Goal: Register for event/course

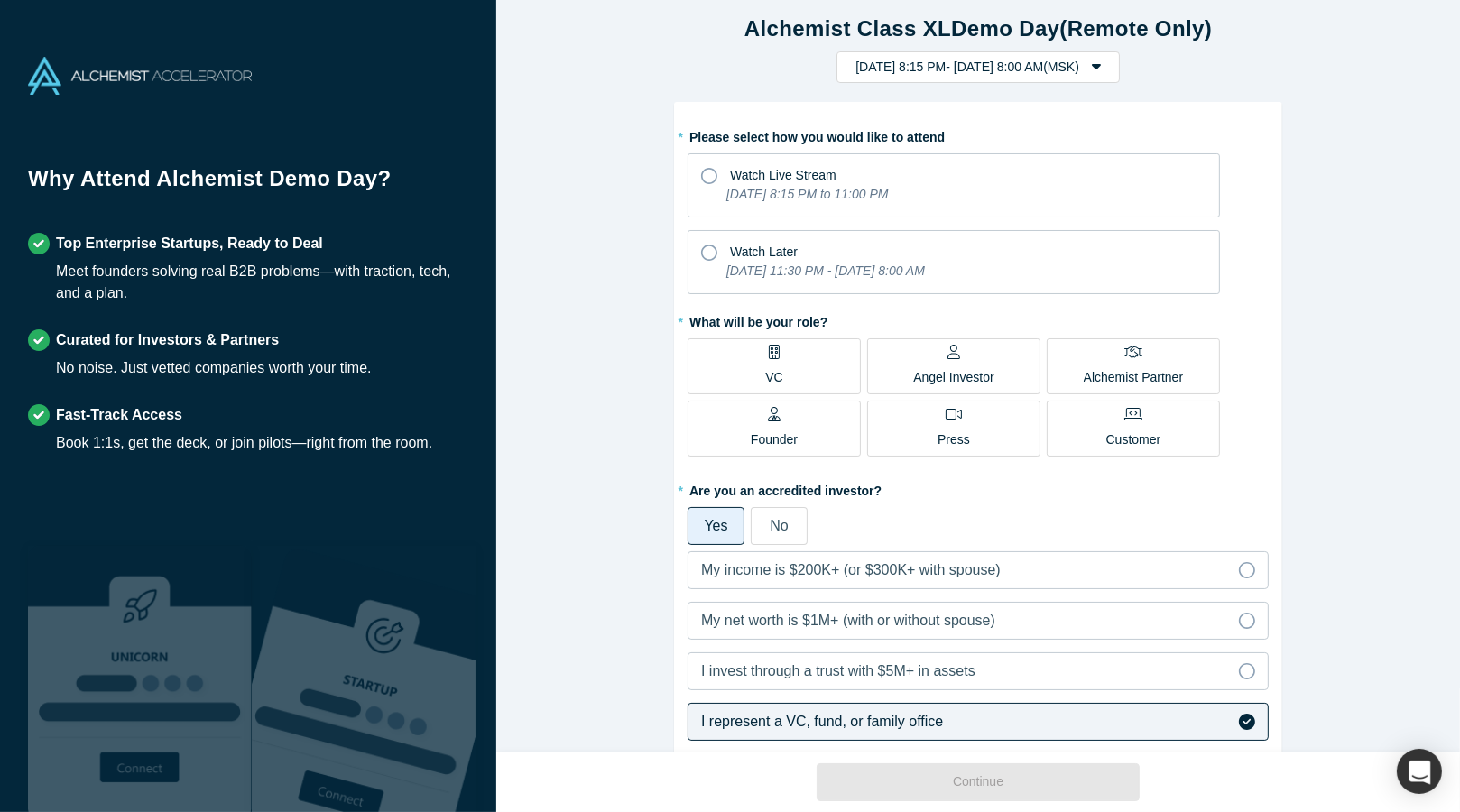
scroll to position [17, 0]
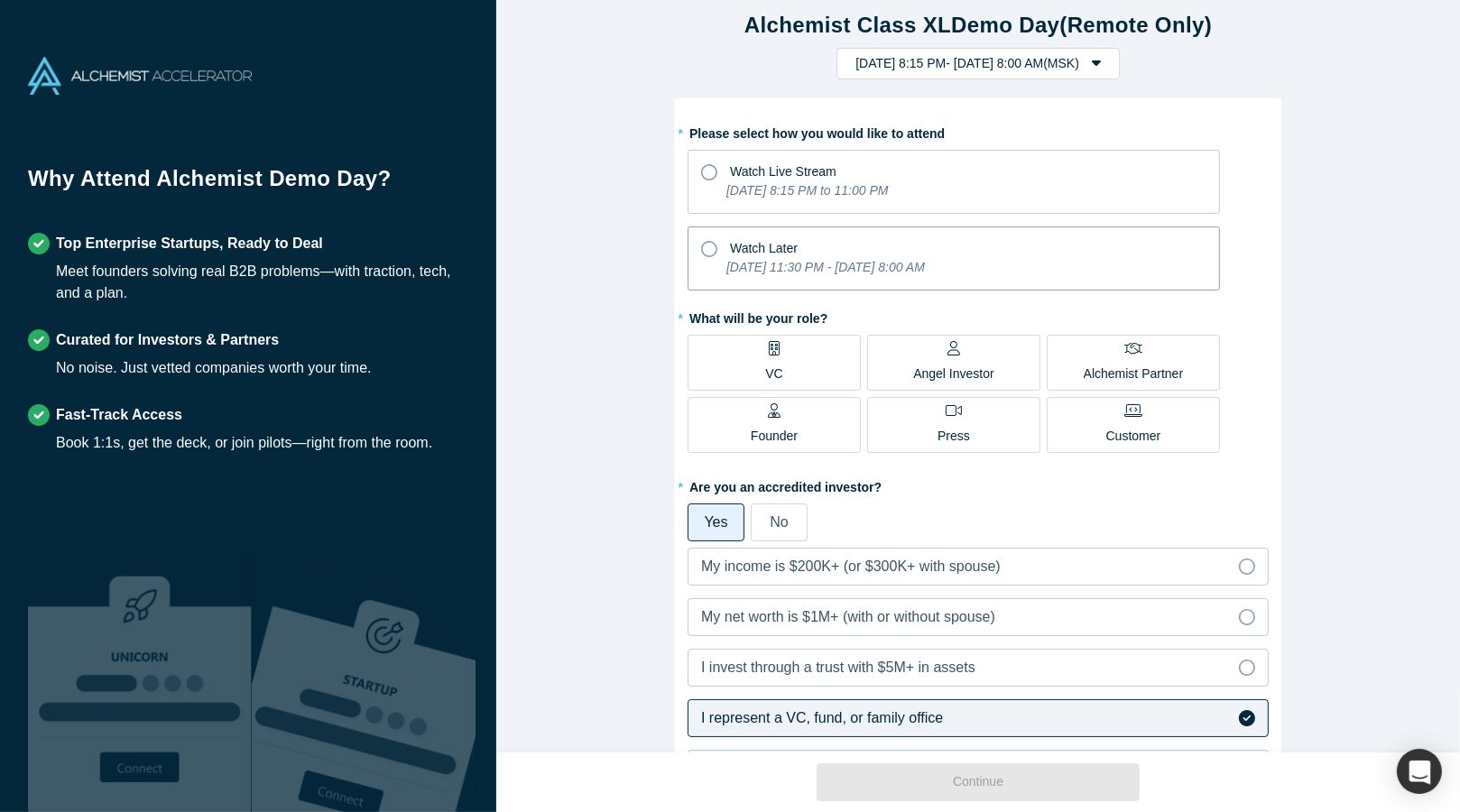
click at [808, 258] on p "[DATE] 11:30 PM - [DATE] 8:00 AM" at bounding box center [826, 267] width 198 height 19
click at [0, 0] on input "Watch Later [DATE] 11:30 PM - [DATE] 8:00 AM" at bounding box center [0, 0] width 0 height 0
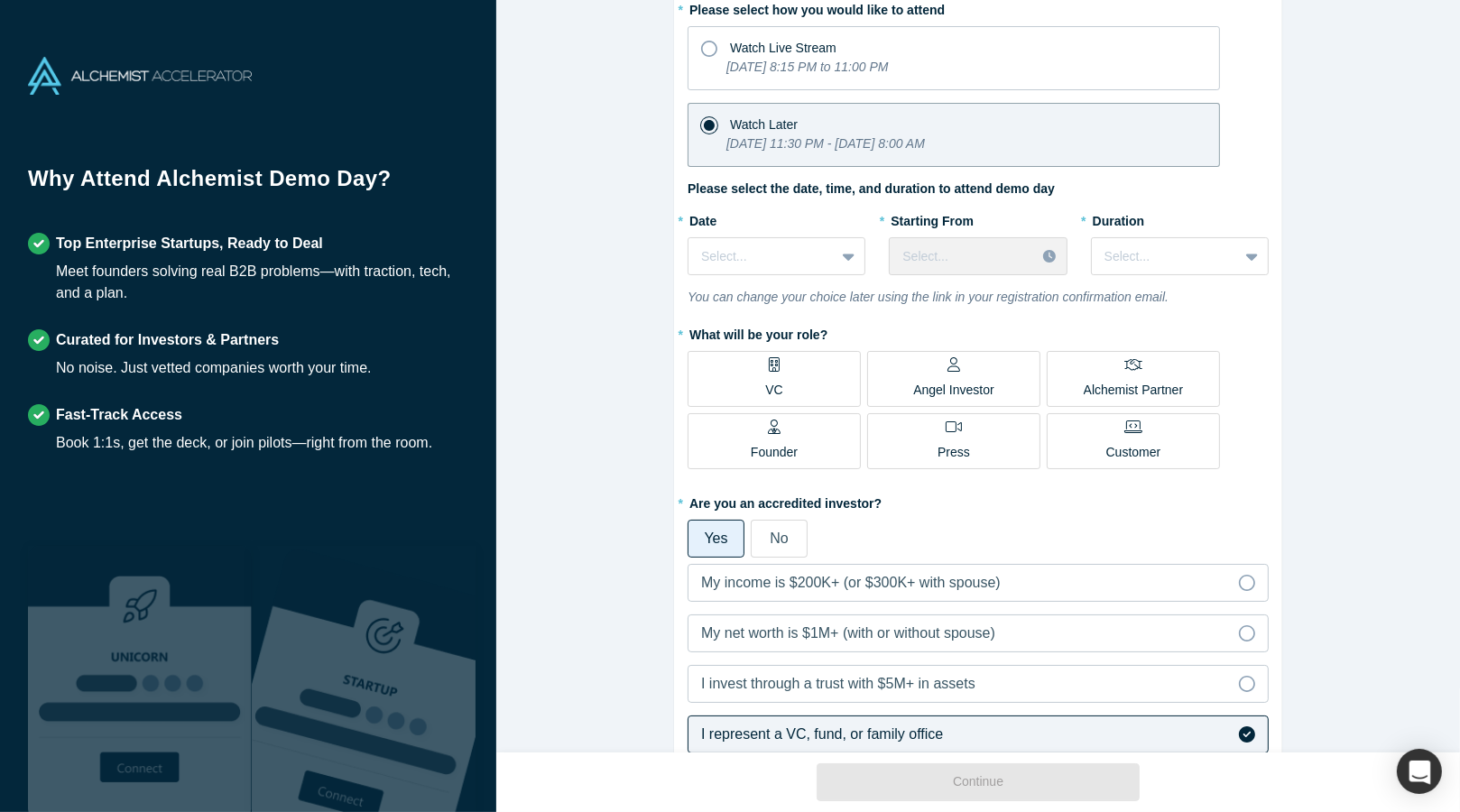
scroll to position [141, 0]
click at [803, 256] on div at bounding box center [761, 255] width 121 height 23
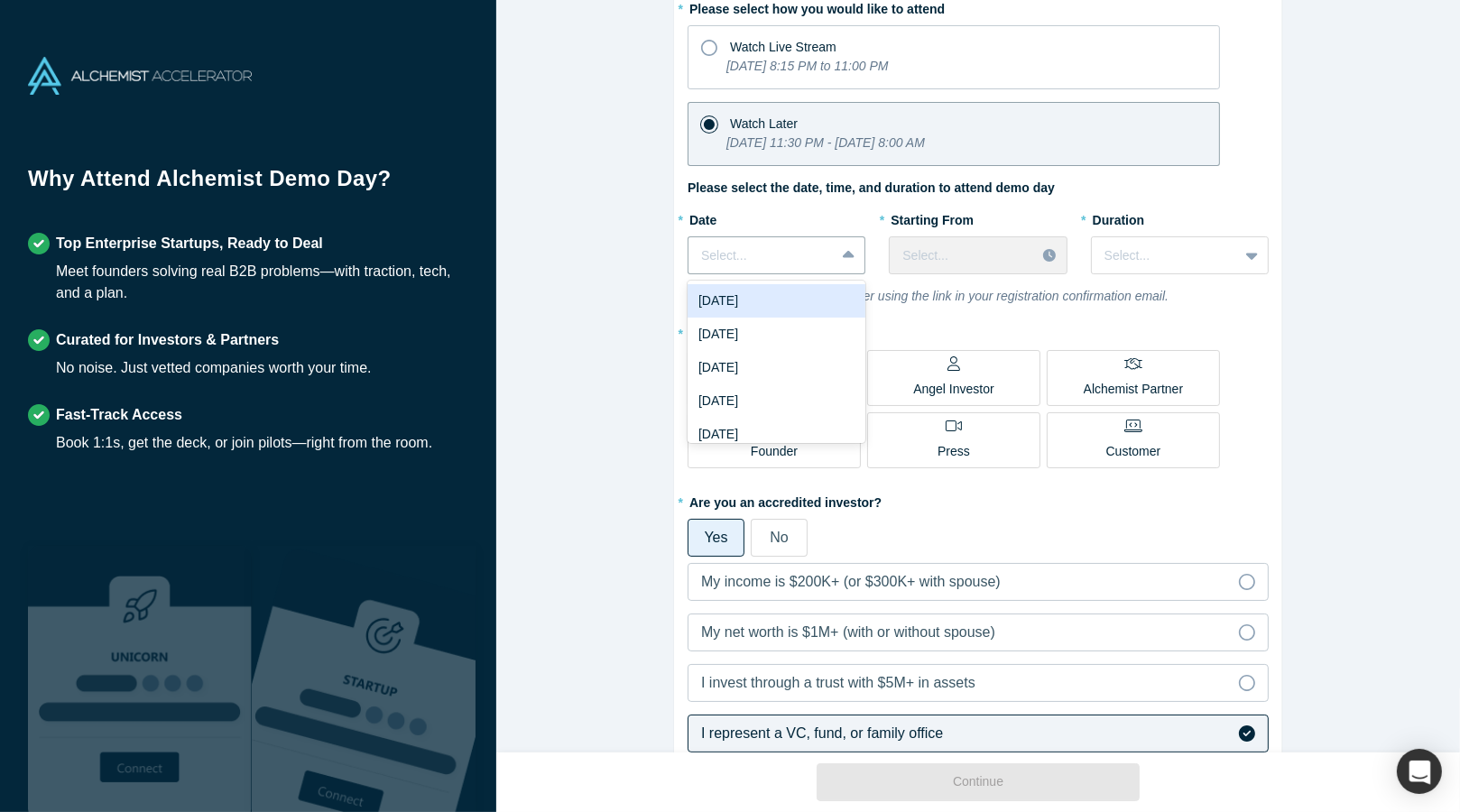
click at [791, 300] on div "[DATE]" at bounding box center [776, 301] width 178 height 33
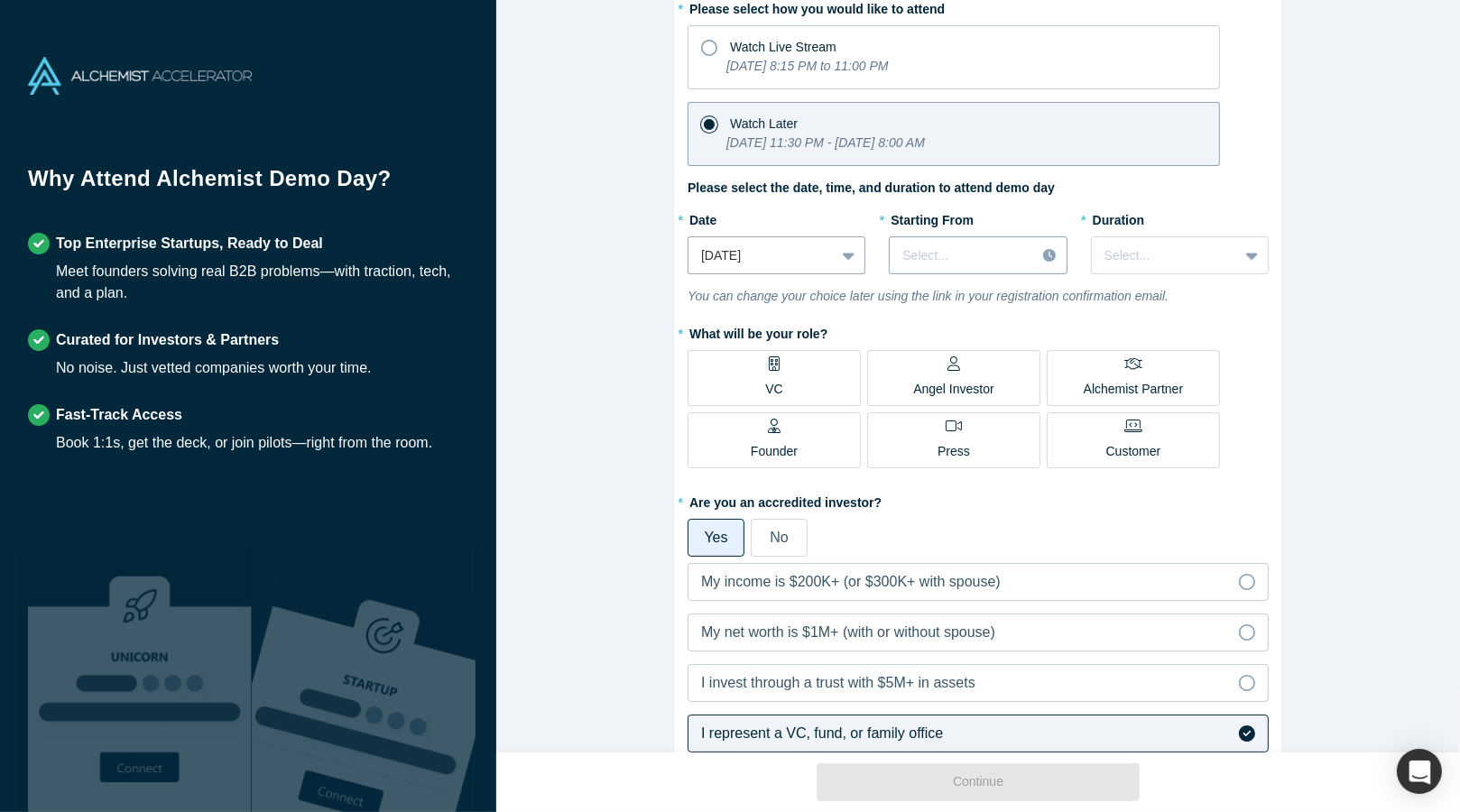
click at [994, 248] on div "Select..." at bounding box center [963, 255] width 120 height 19
click at [790, 265] on div at bounding box center [761, 255] width 121 height 23
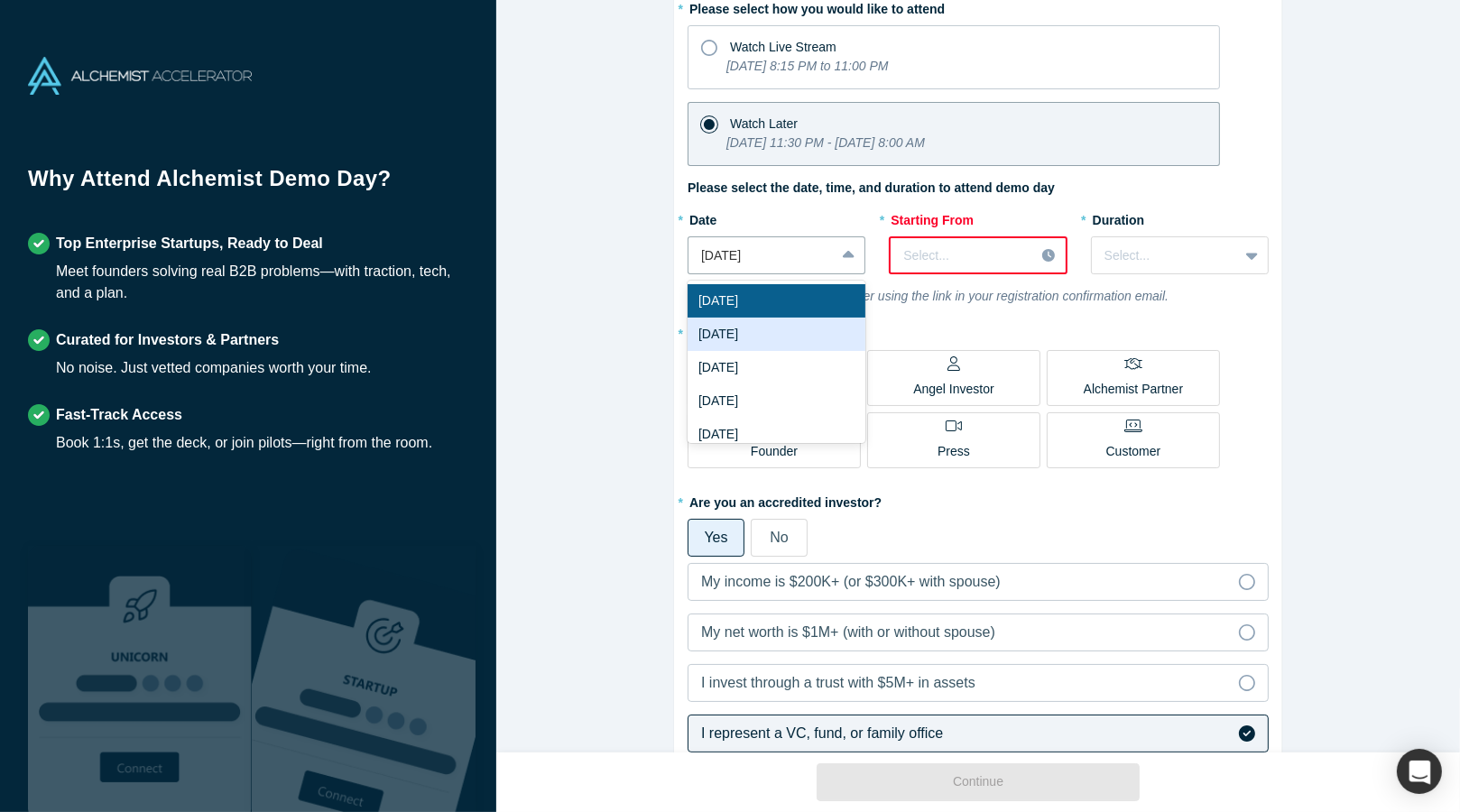
click at [783, 336] on div "[DATE]" at bounding box center [776, 334] width 178 height 33
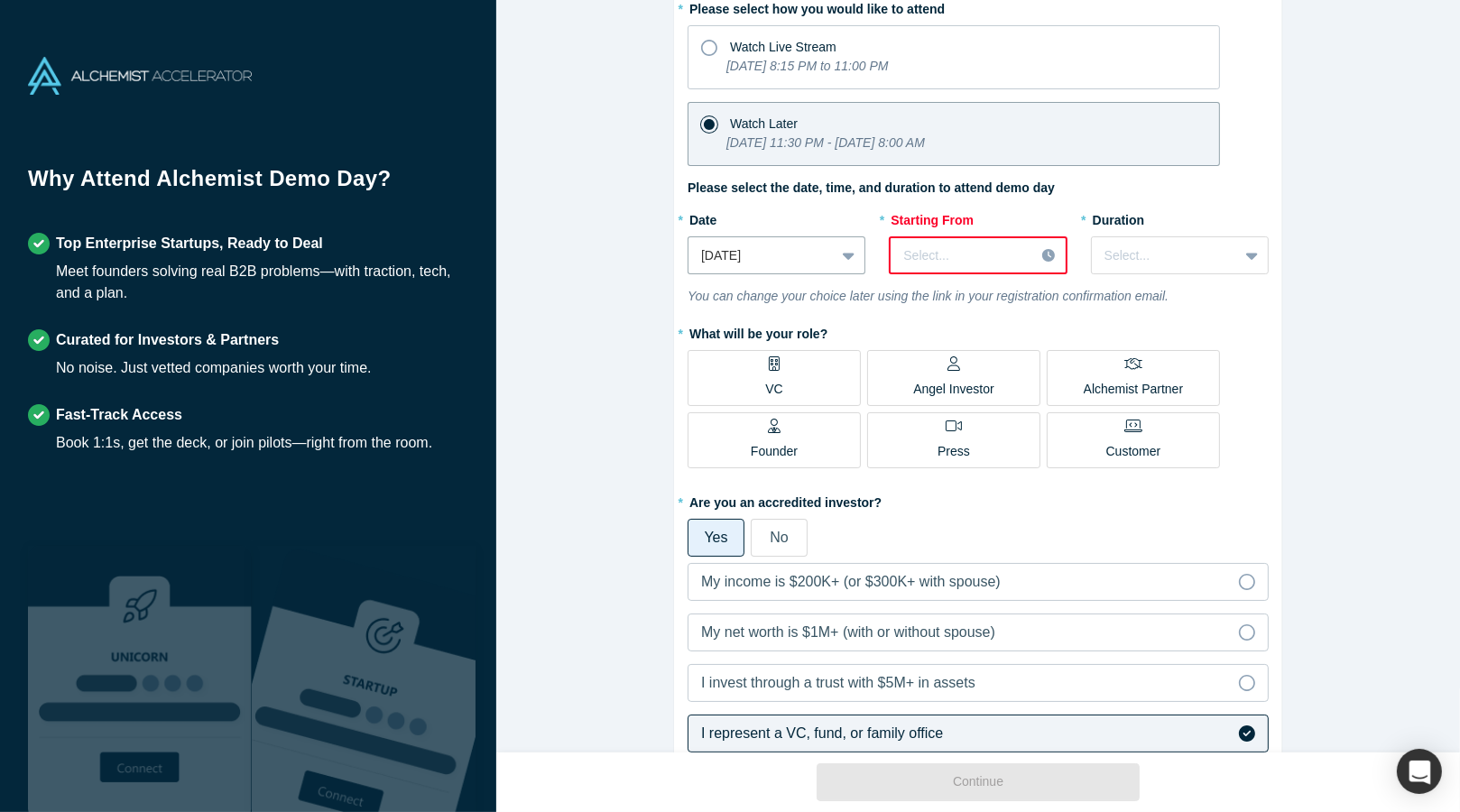
click at [983, 250] on div at bounding box center [963, 255] width 119 height 23
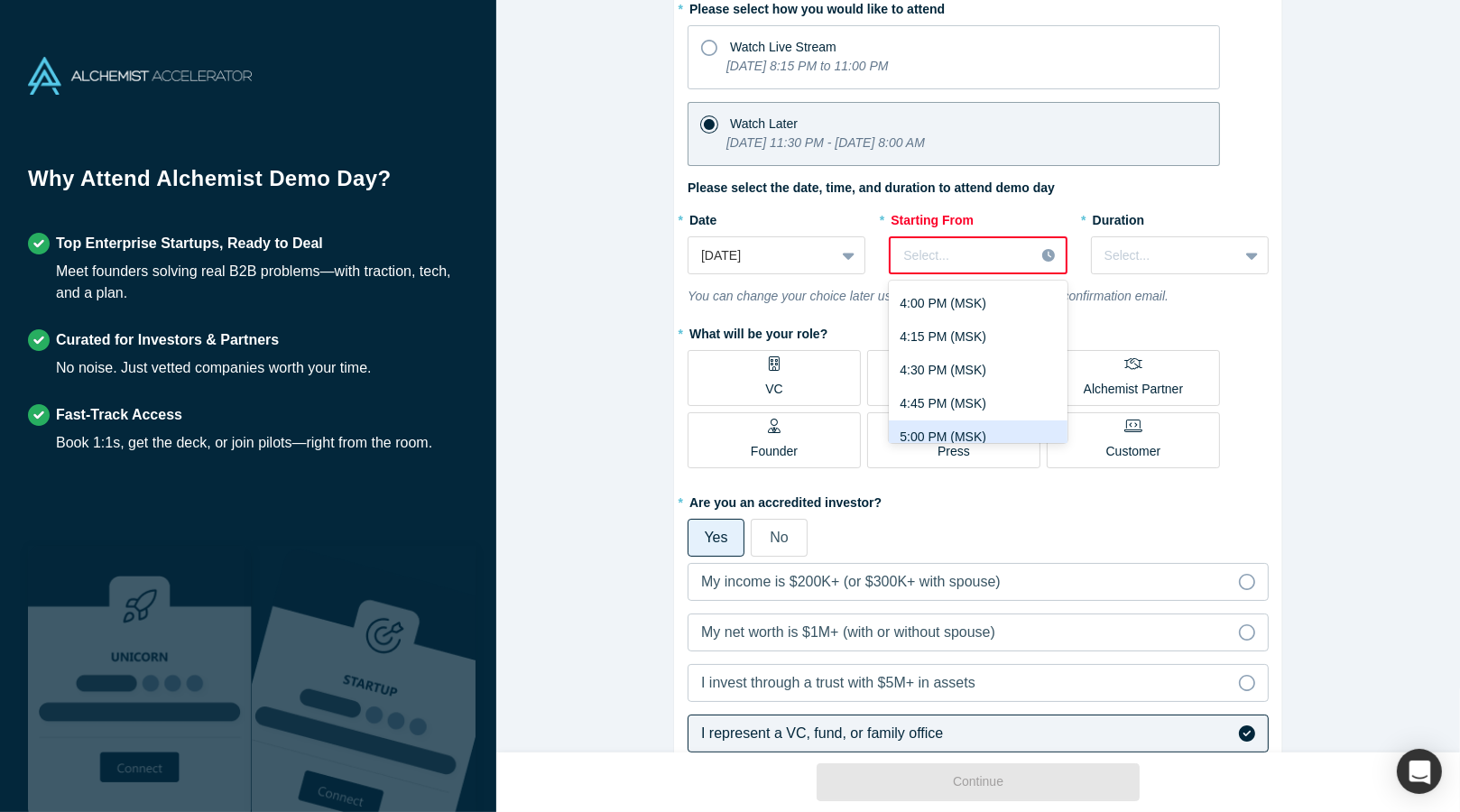
scroll to position [2165, 0]
click at [1007, 303] on div "4:00 PM (MSK)" at bounding box center [977, 305] width 178 height 33
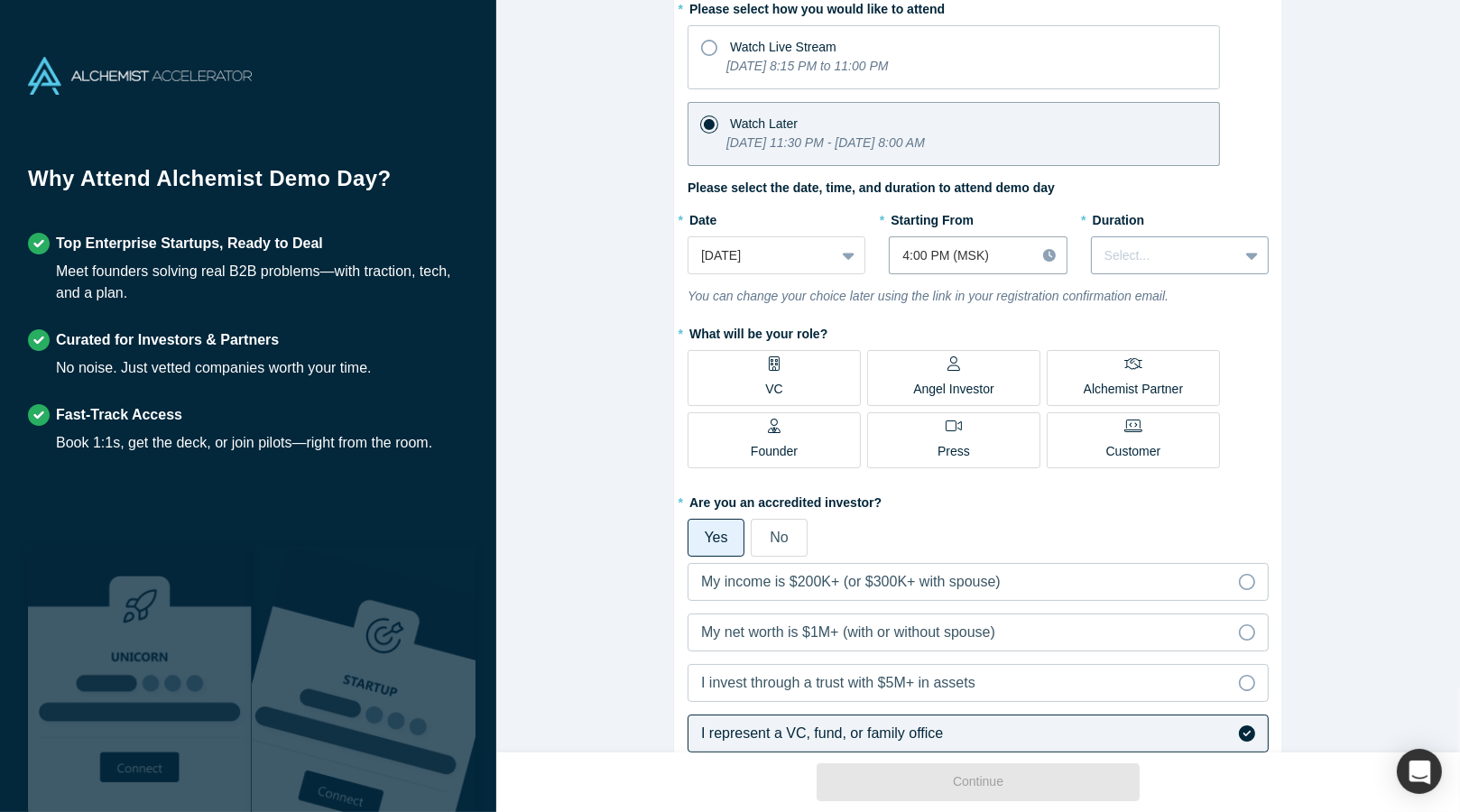
click at [1225, 259] on div at bounding box center [1165, 255] width 121 height 23
click at [1167, 344] on div "1 hour" at bounding box center [1179, 334] width 178 height 33
click at [1250, 368] on div "* What will be your role? VC Angel Investor Alchemist Partner Founder Press Cus…" at bounding box center [978, 396] width 581 height 156
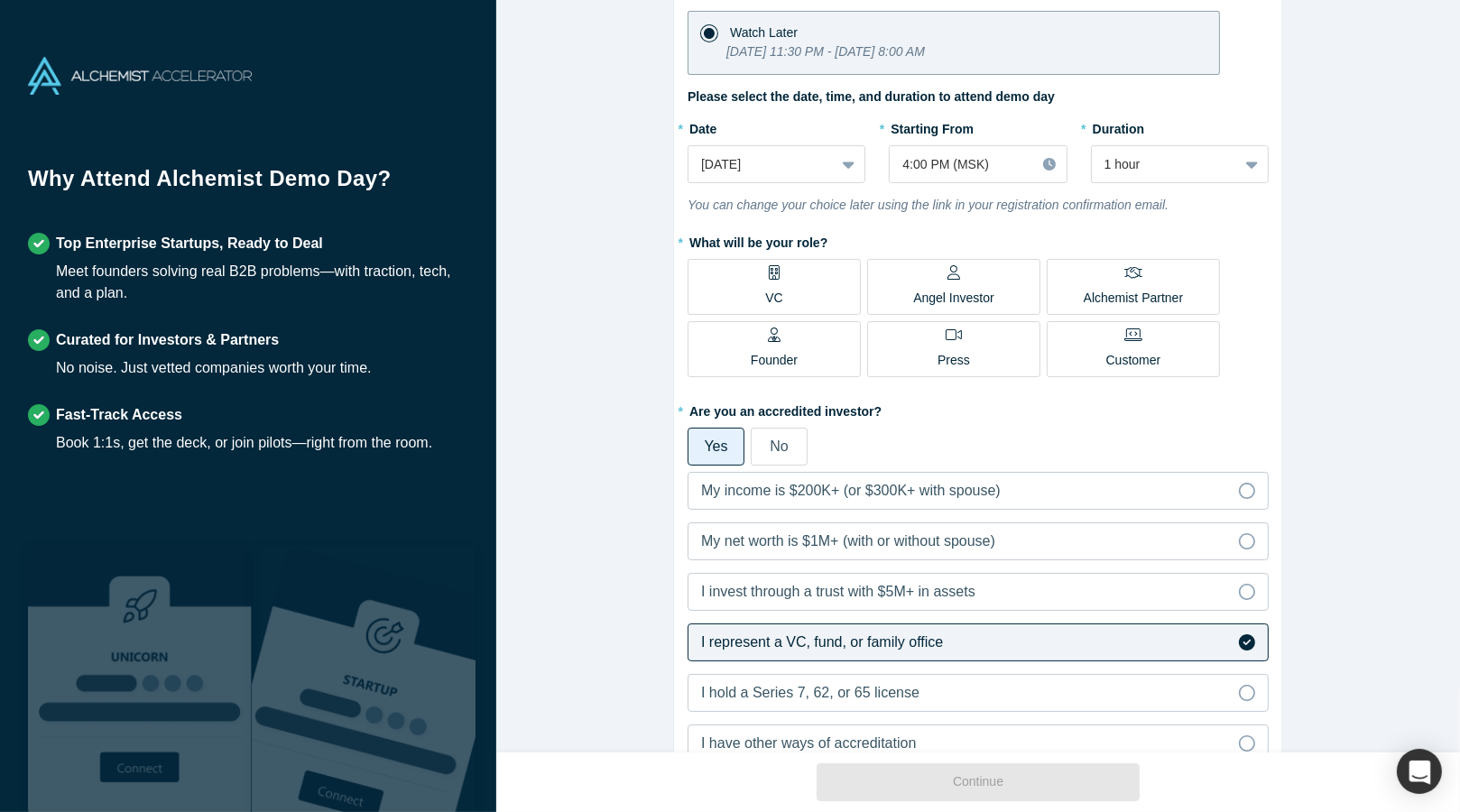
scroll to position [234, 0]
click at [750, 298] on label "VC" at bounding box center [774, 283] width 174 height 56
click at [0, 0] on input "VC" at bounding box center [0, 0] width 0 height 0
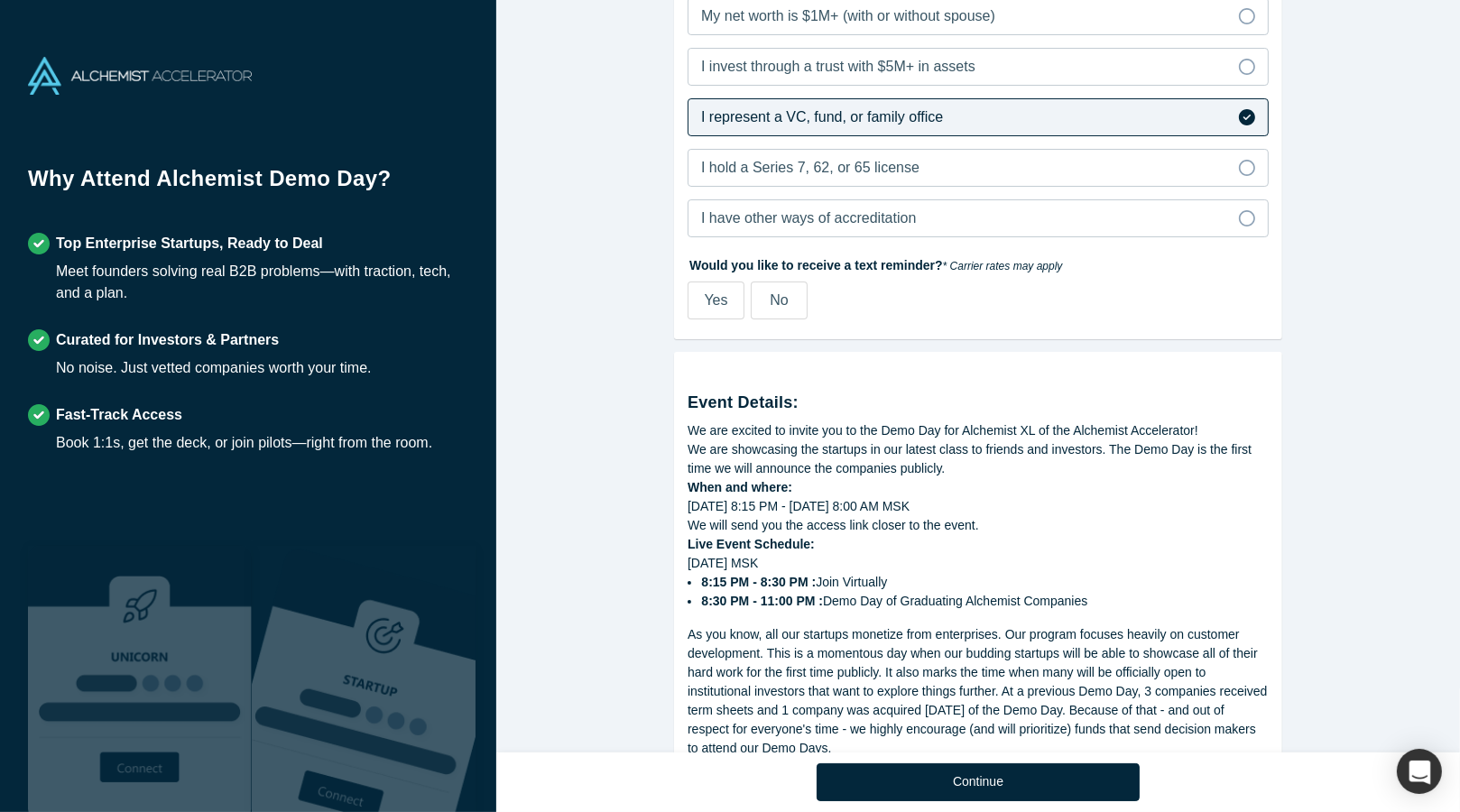
scroll to position [759, 0]
click at [719, 292] on span "Yes" at bounding box center [716, 298] width 24 height 16
click at [0, 0] on input "Yes" at bounding box center [0, 0] width 0 height 0
select select "US"
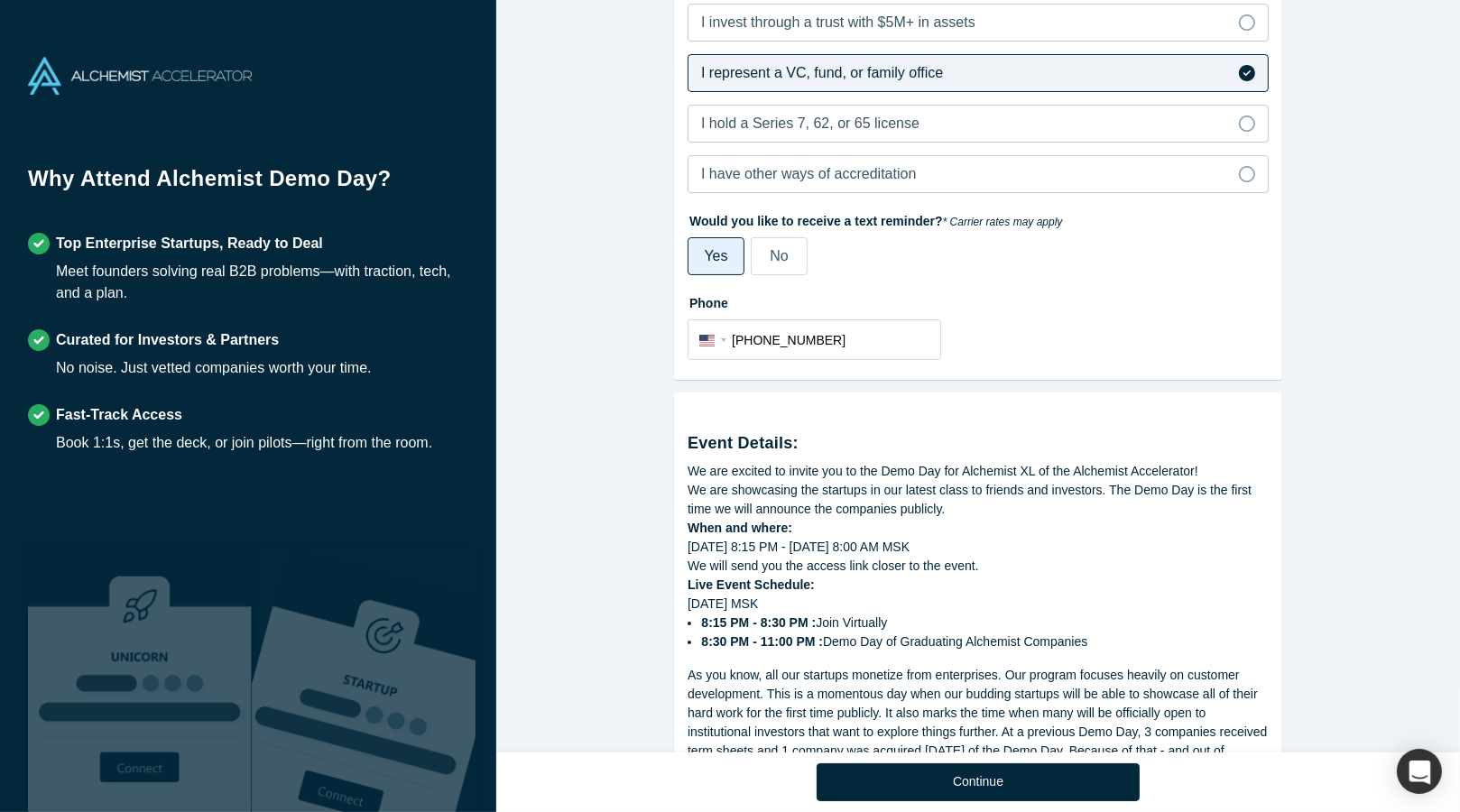
scroll to position [996, 0]
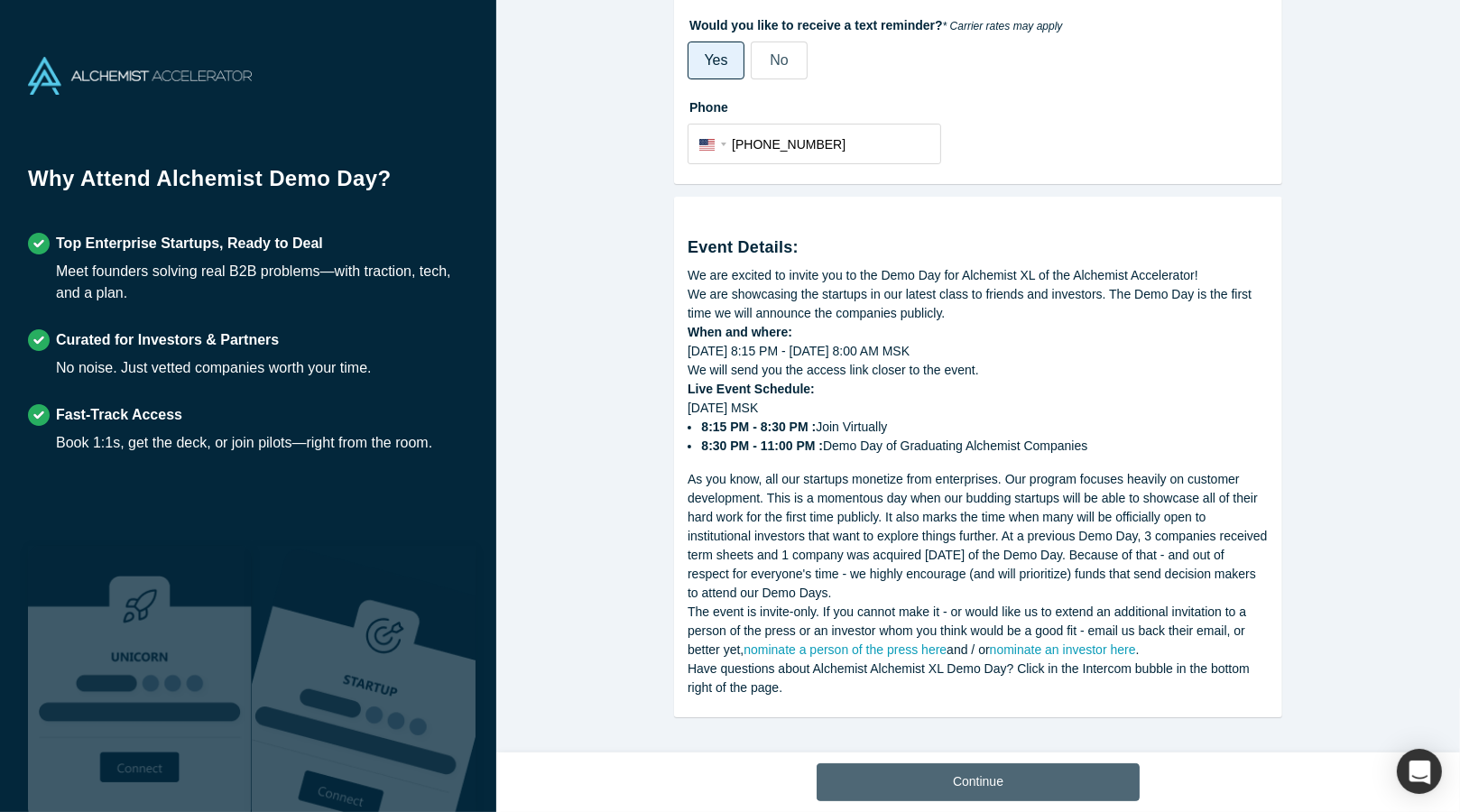
click at [954, 790] on button "Continue" at bounding box center [978, 782] width 323 height 38
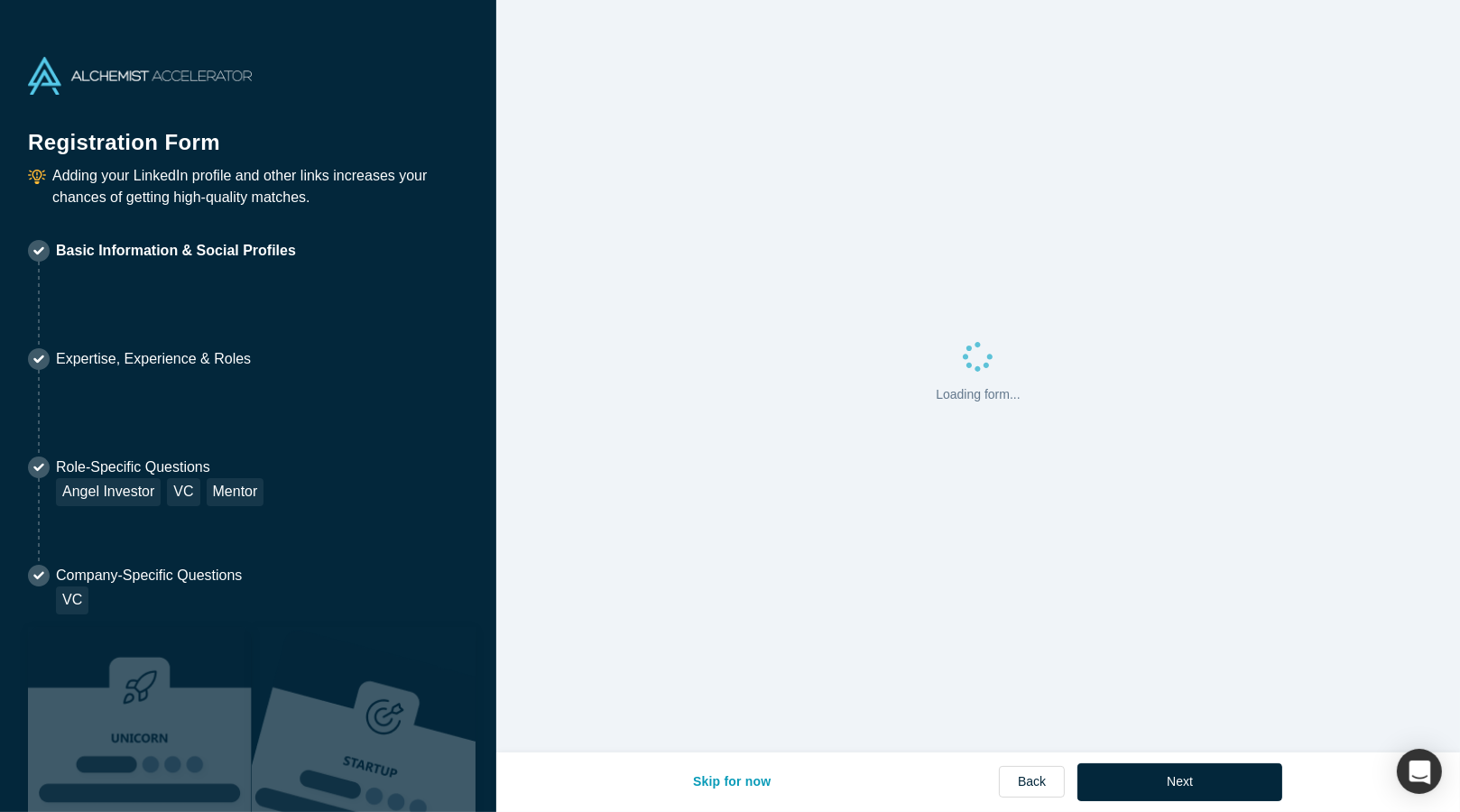
select select "US"
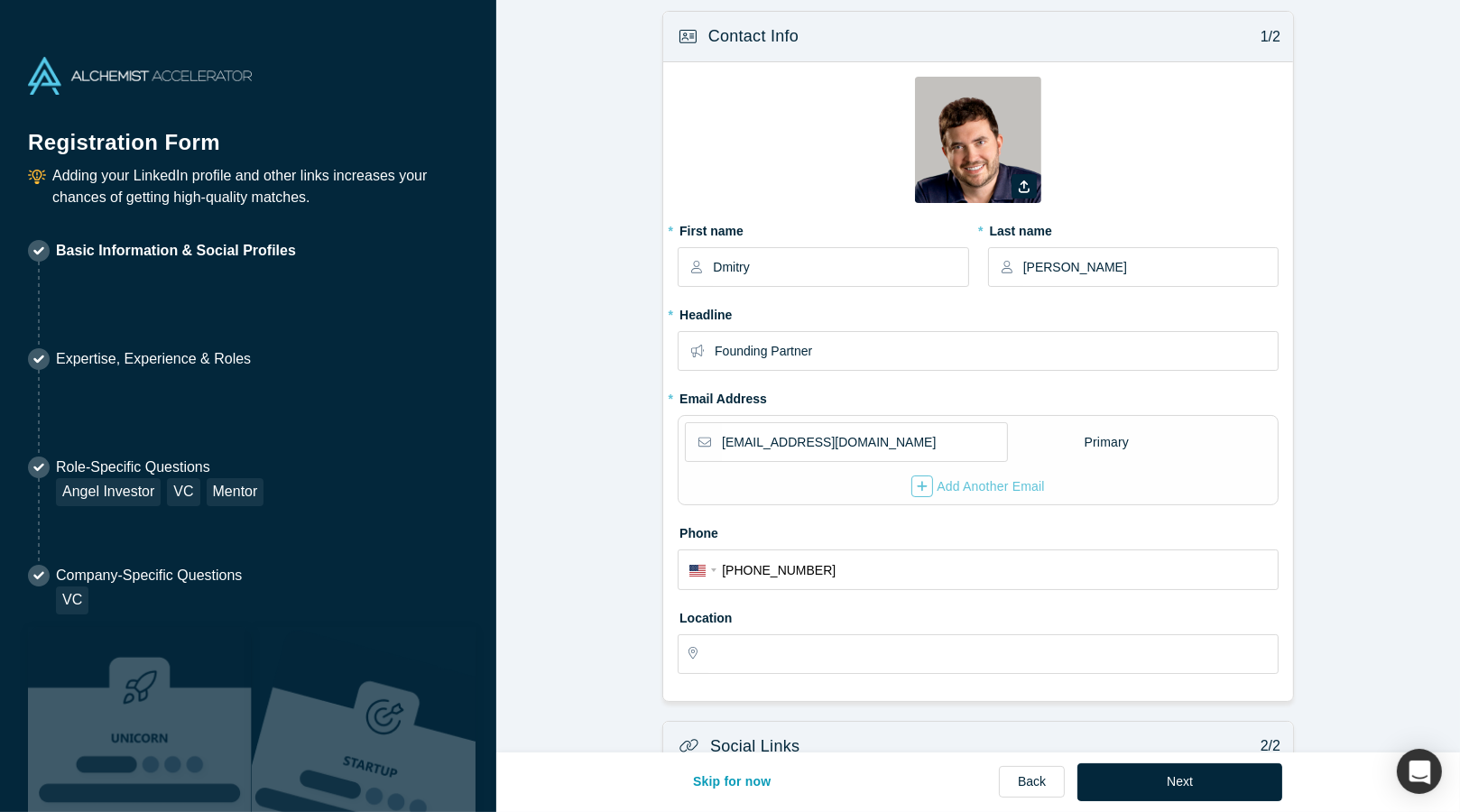
type input "Cupertino, [GEOGRAPHIC_DATA], [GEOGRAPHIC_DATA]"
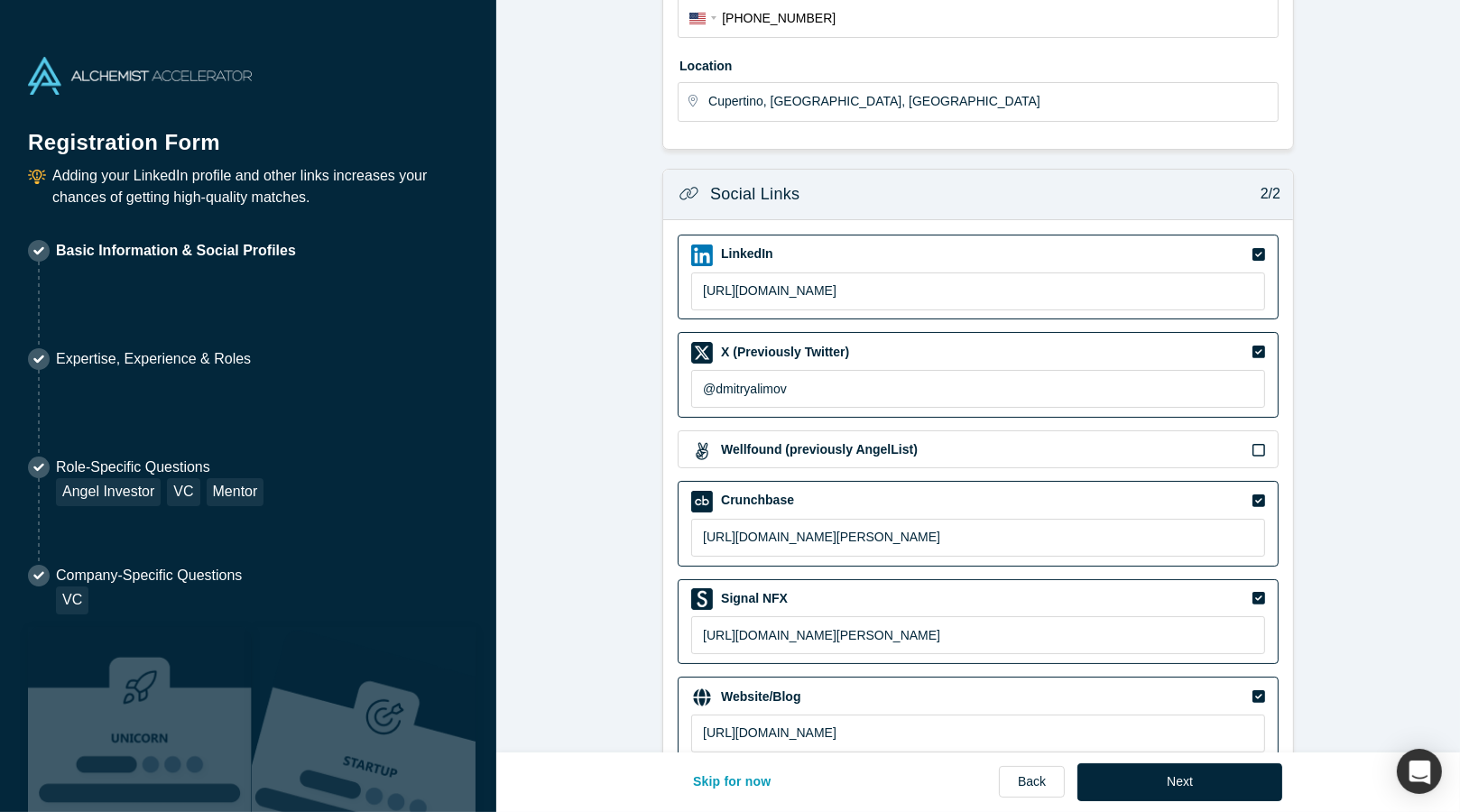
scroll to position [608, 0]
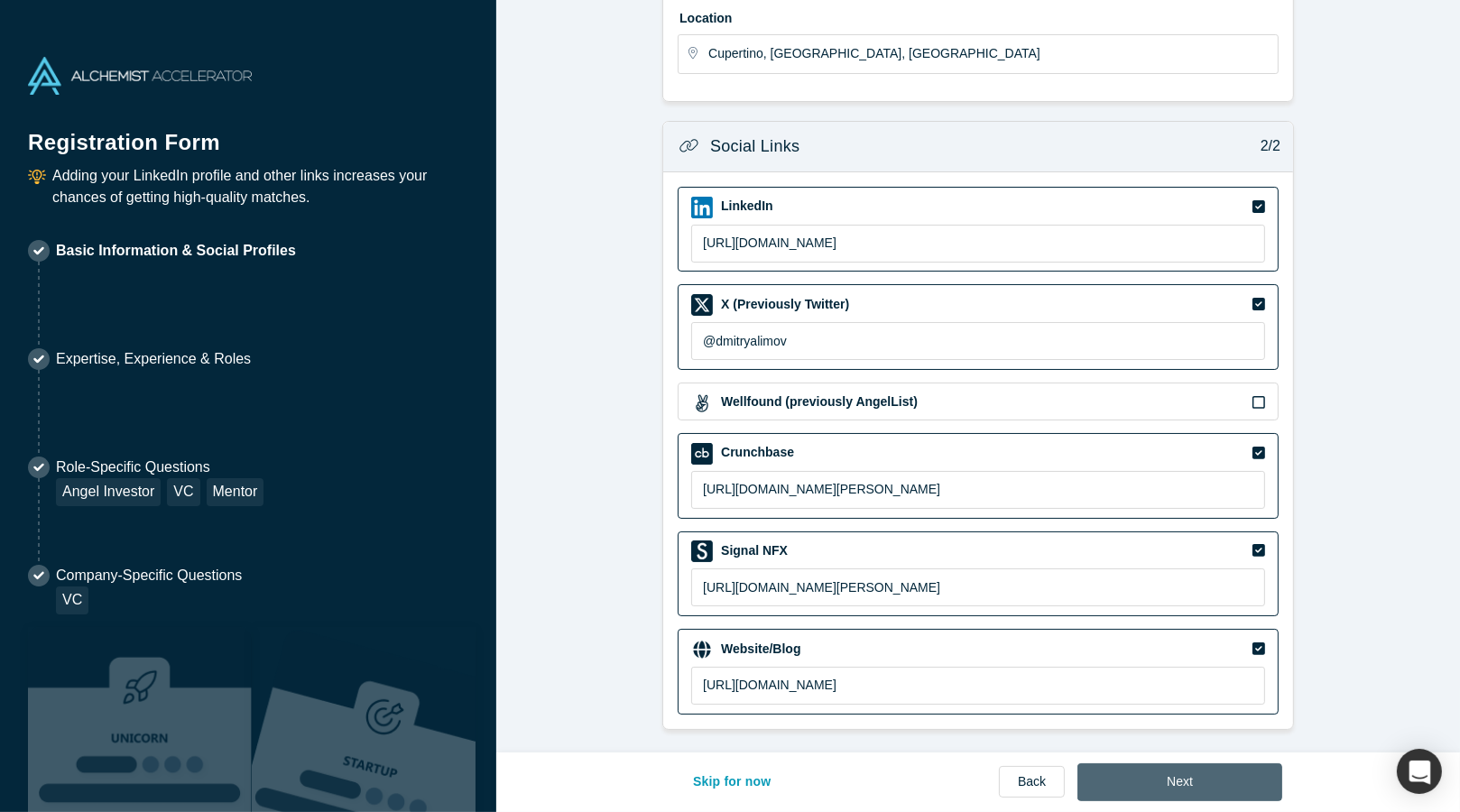
click at [1174, 789] on button "Next" at bounding box center [1179, 782] width 205 height 38
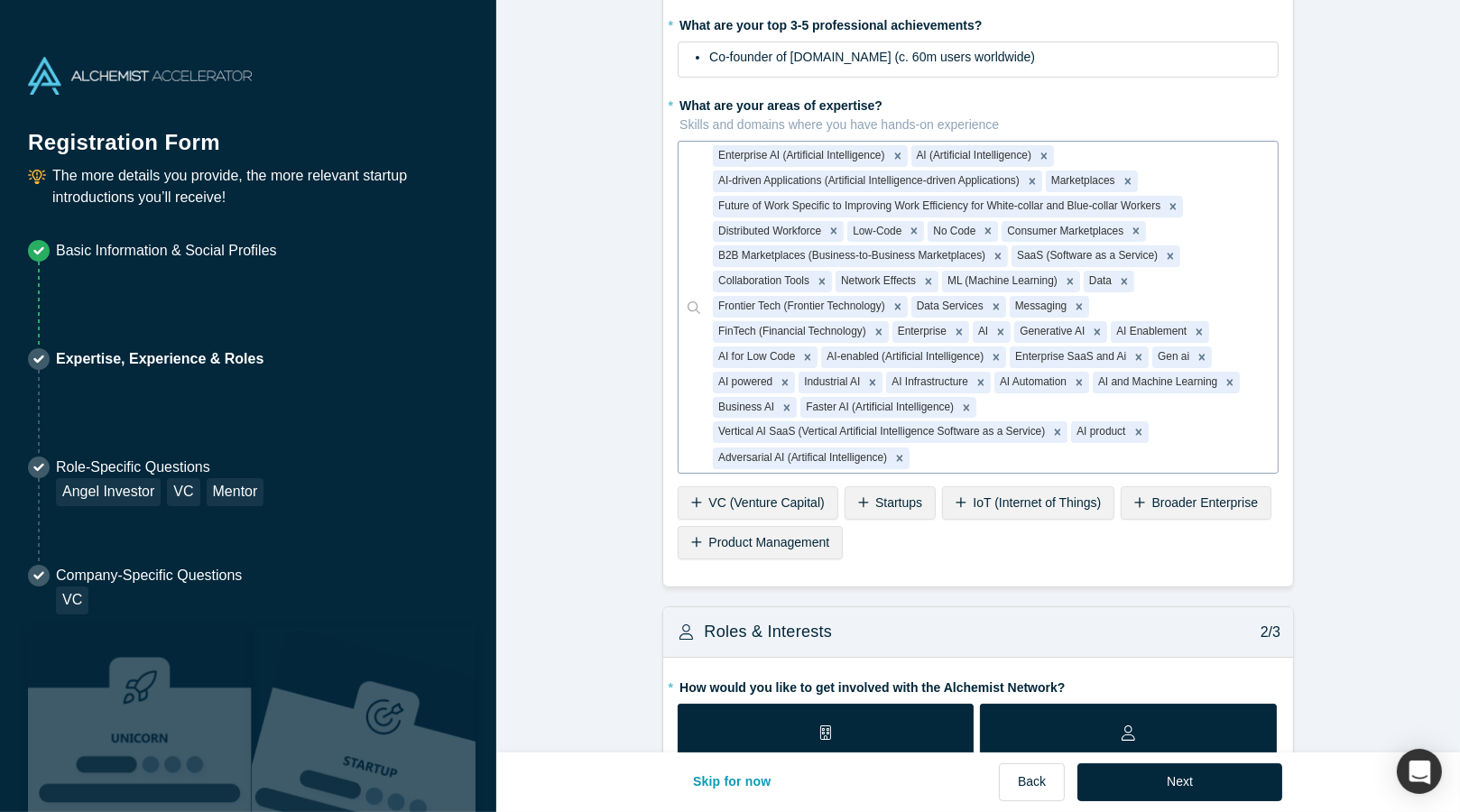
scroll to position [79, 0]
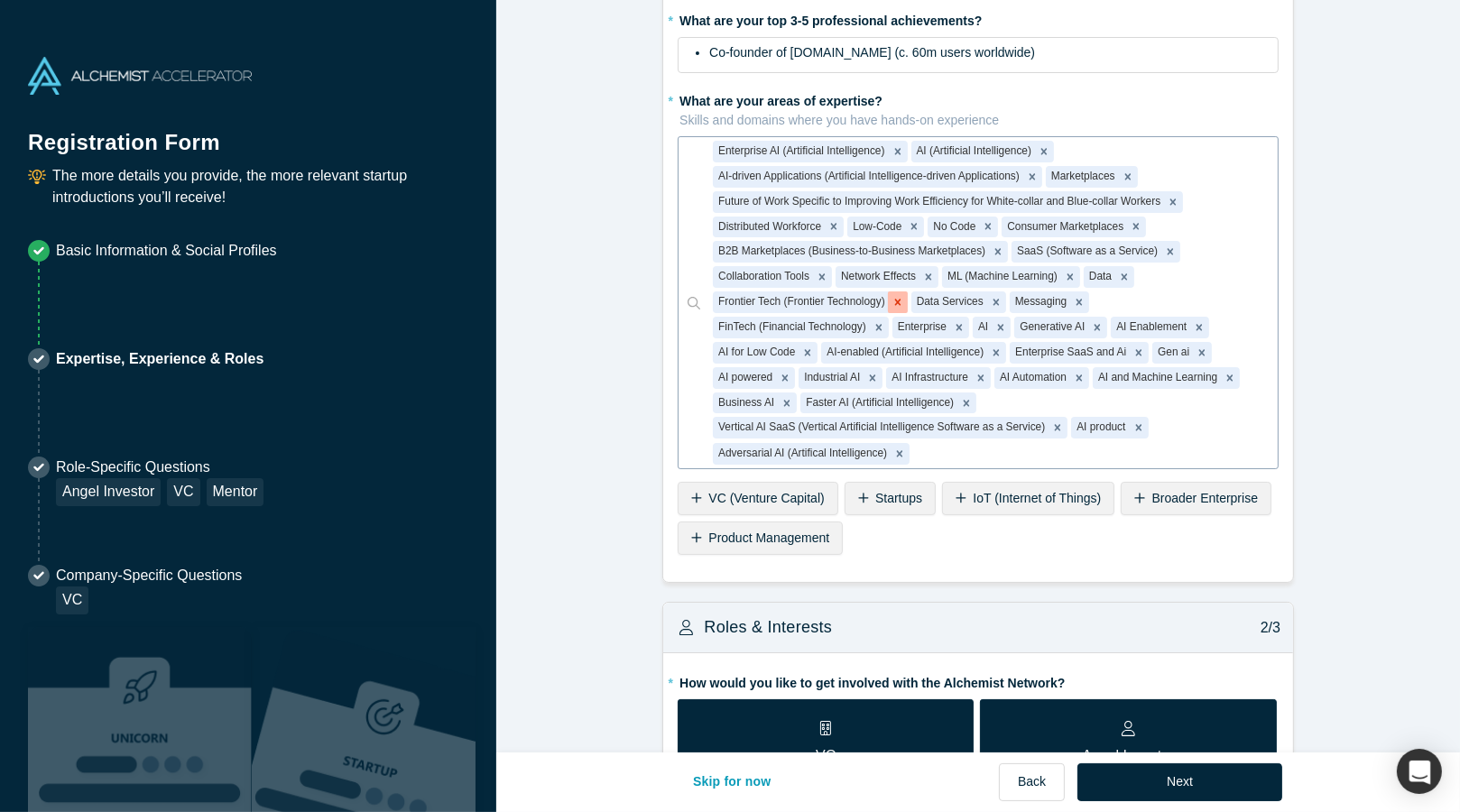
click at [899, 298] on icon "Remove Frontier Tech (Frontier Technology)" at bounding box center [898, 301] width 6 height 6
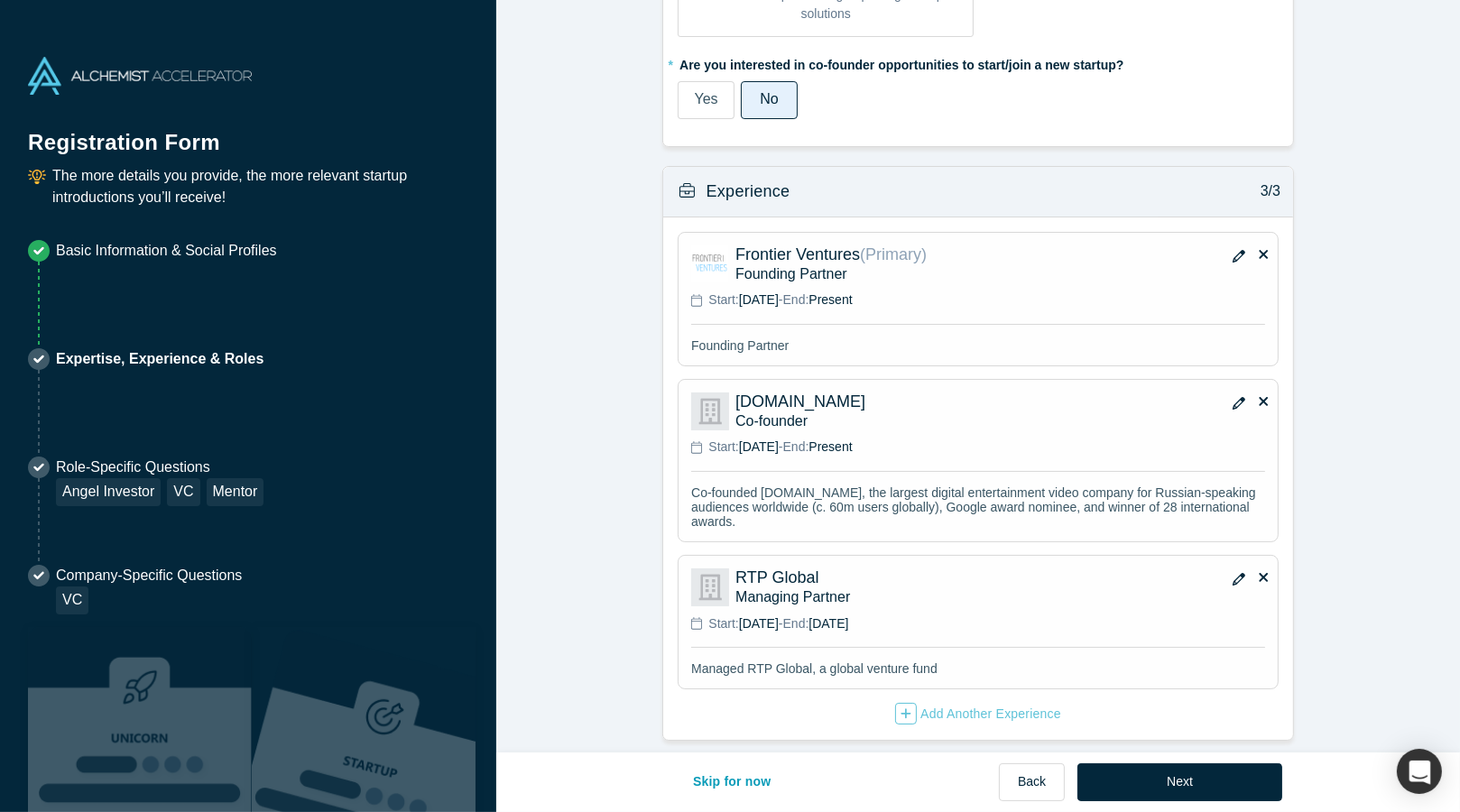
scroll to position [1513, 0]
click at [1161, 768] on button "Next" at bounding box center [1179, 782] width 205 height 38
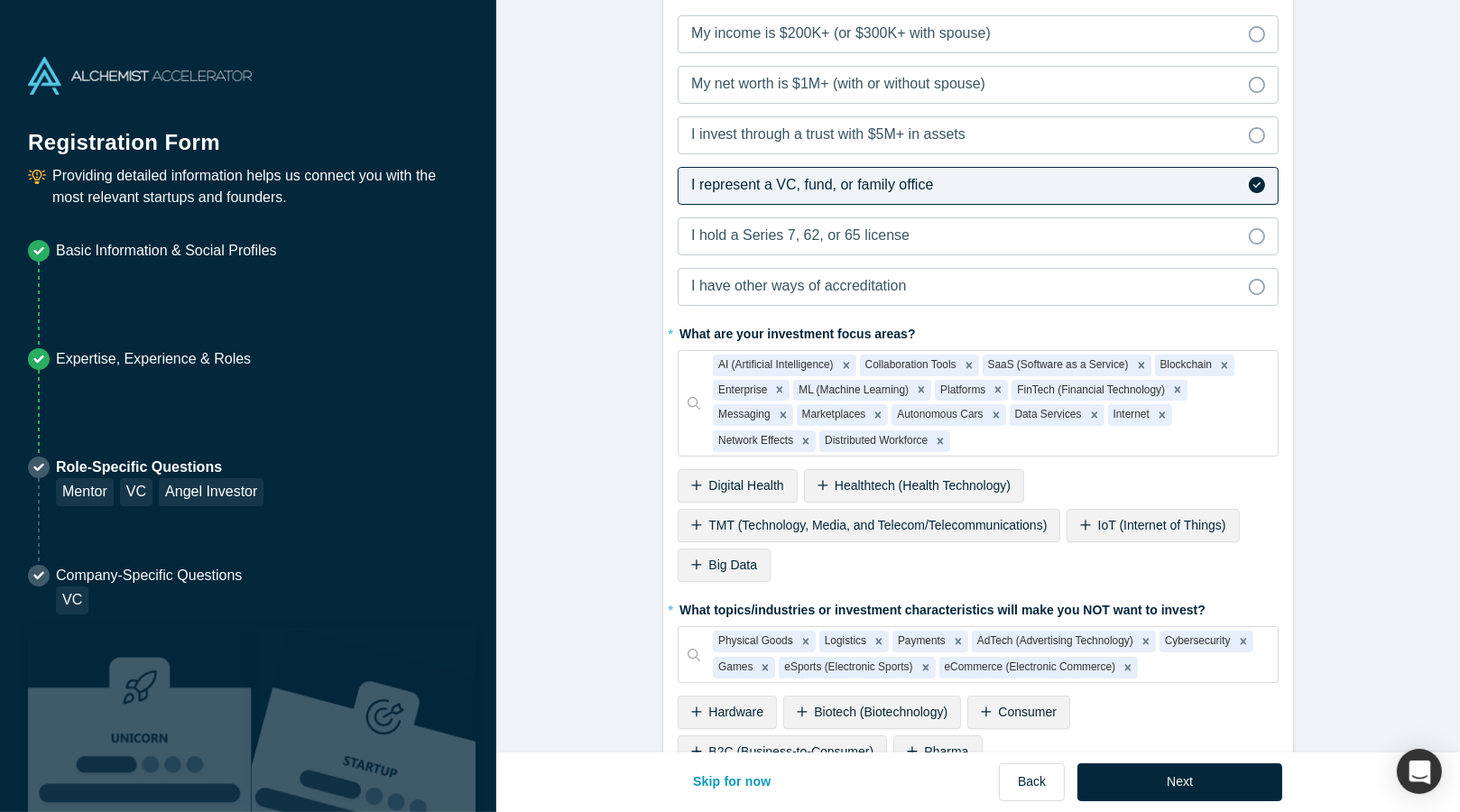
scroll to position [1975, 0]
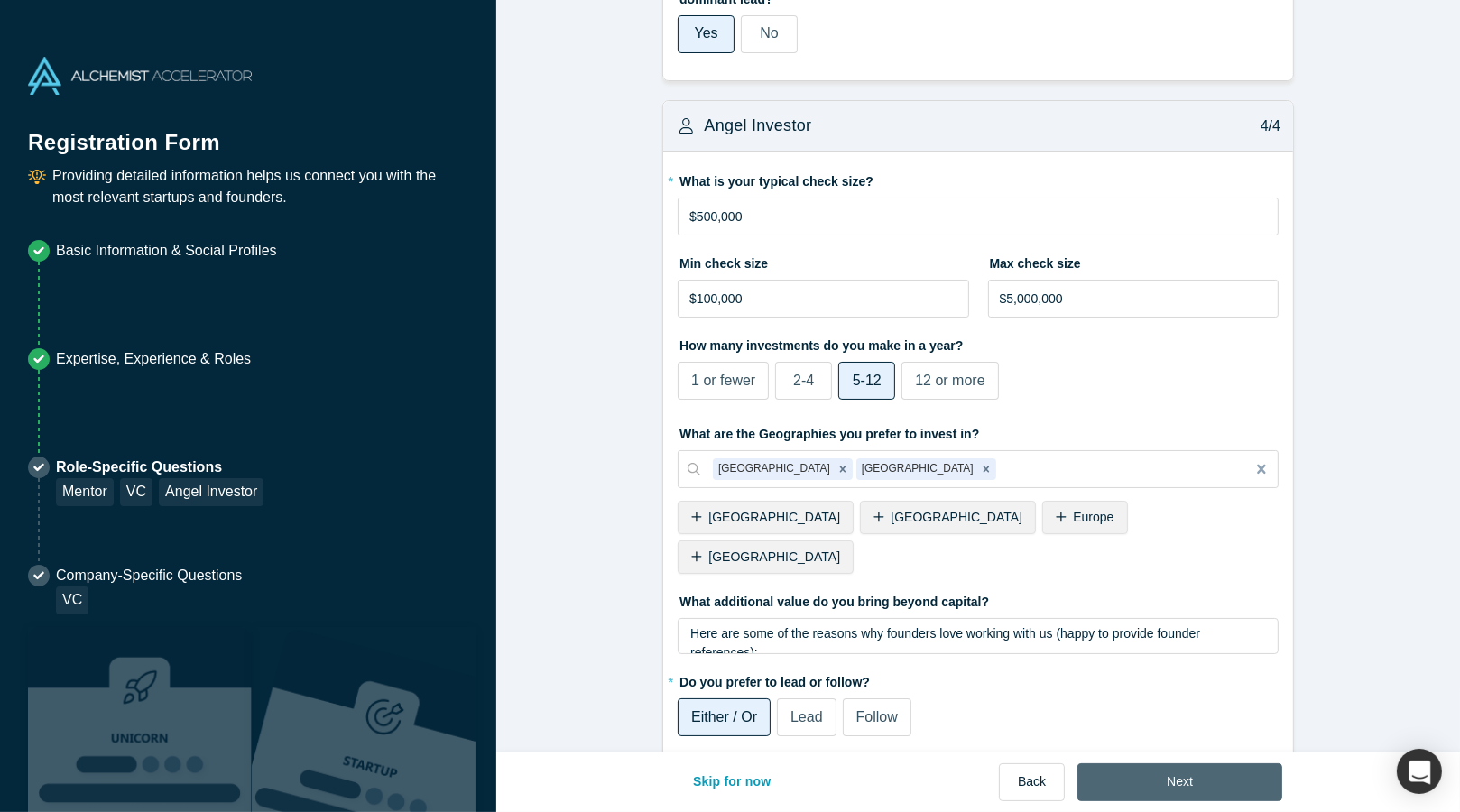
click at [1153, 780] on button "Next" at bounding box center [1179, 782] width 205 height 38
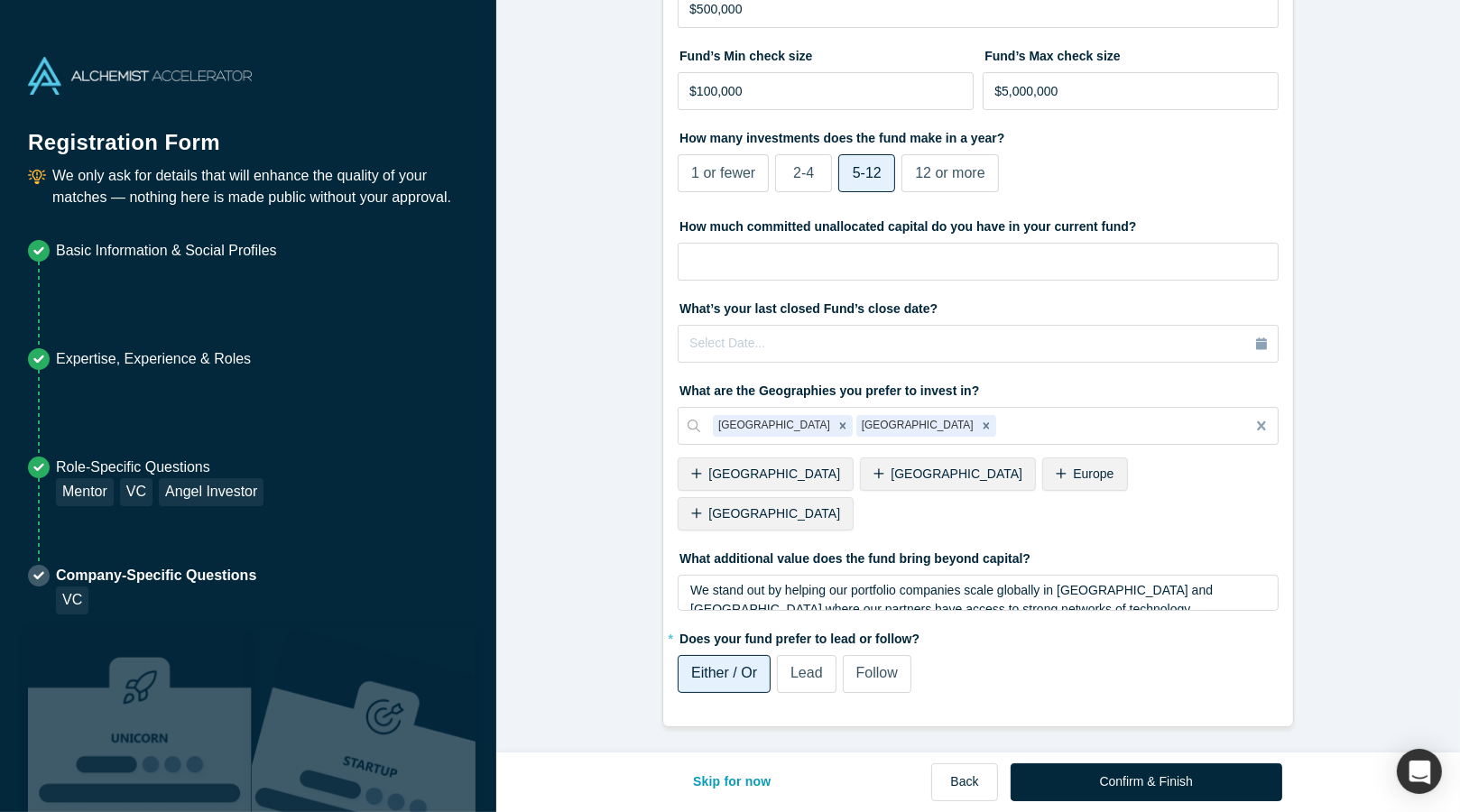
scroll to position [0, 0]
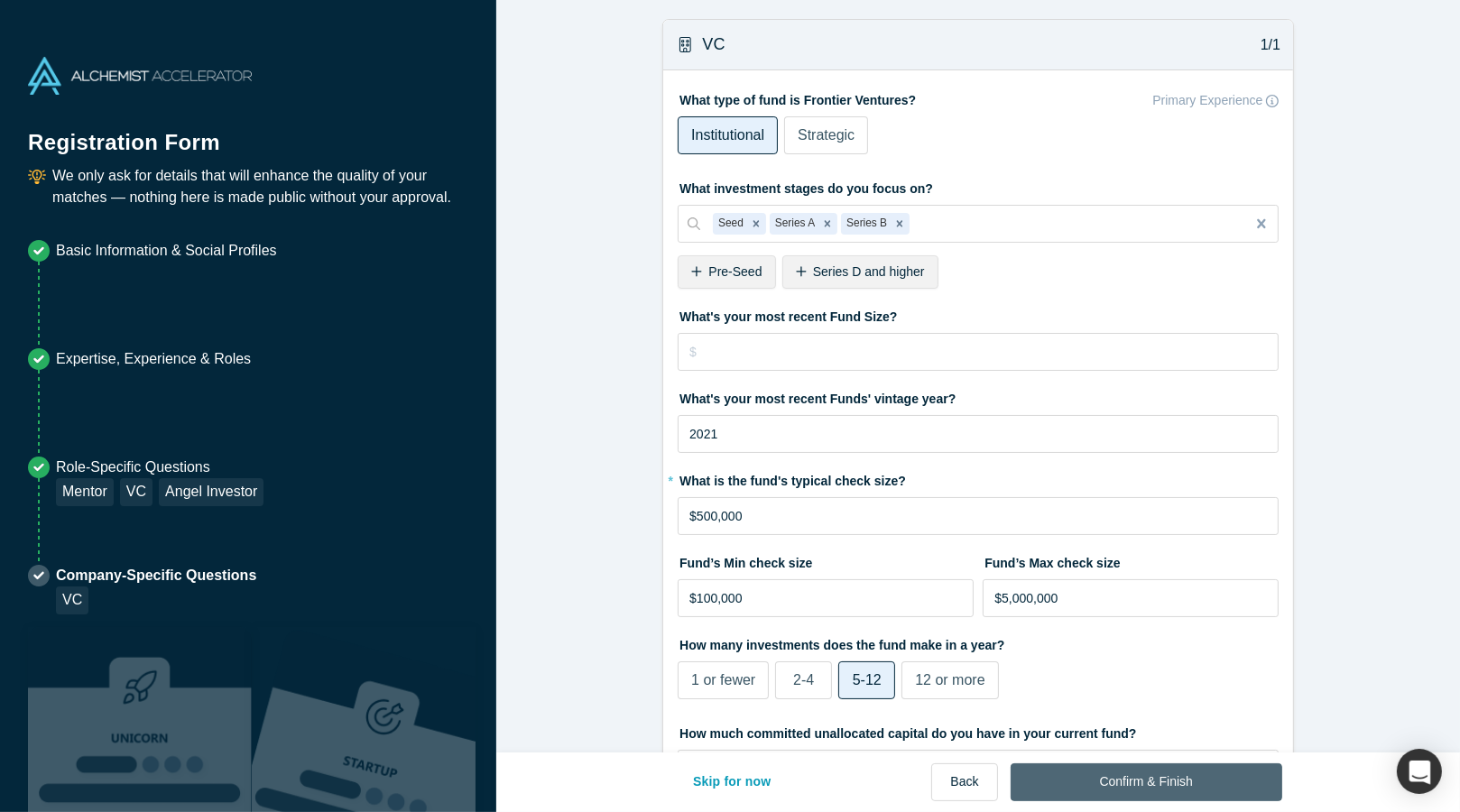
click at [1173, 786] on button "Confirm & Finish" at bounding box center [1146, 782] width 272 height 38
